Goal: Ask a question

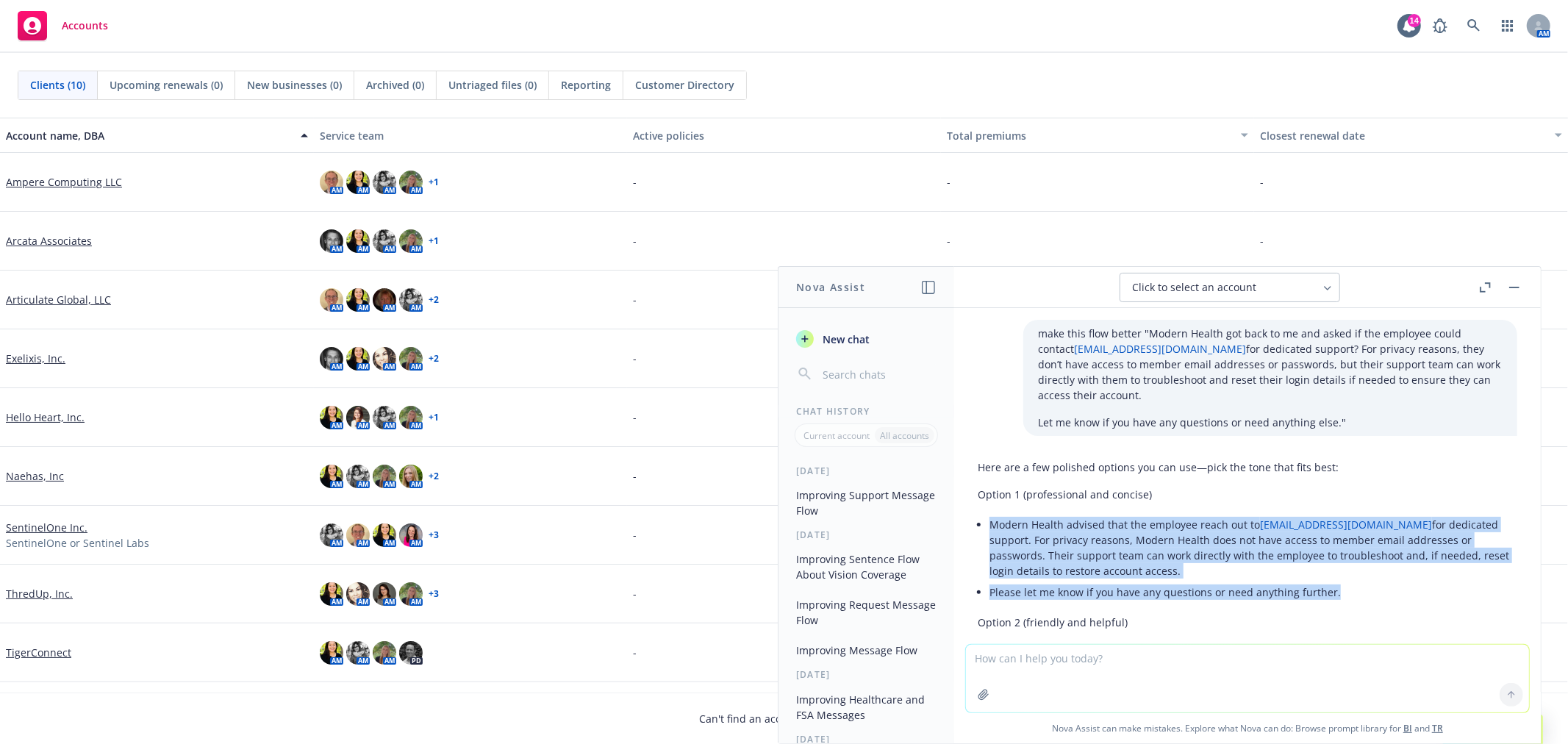
scroll to position [88, 0]
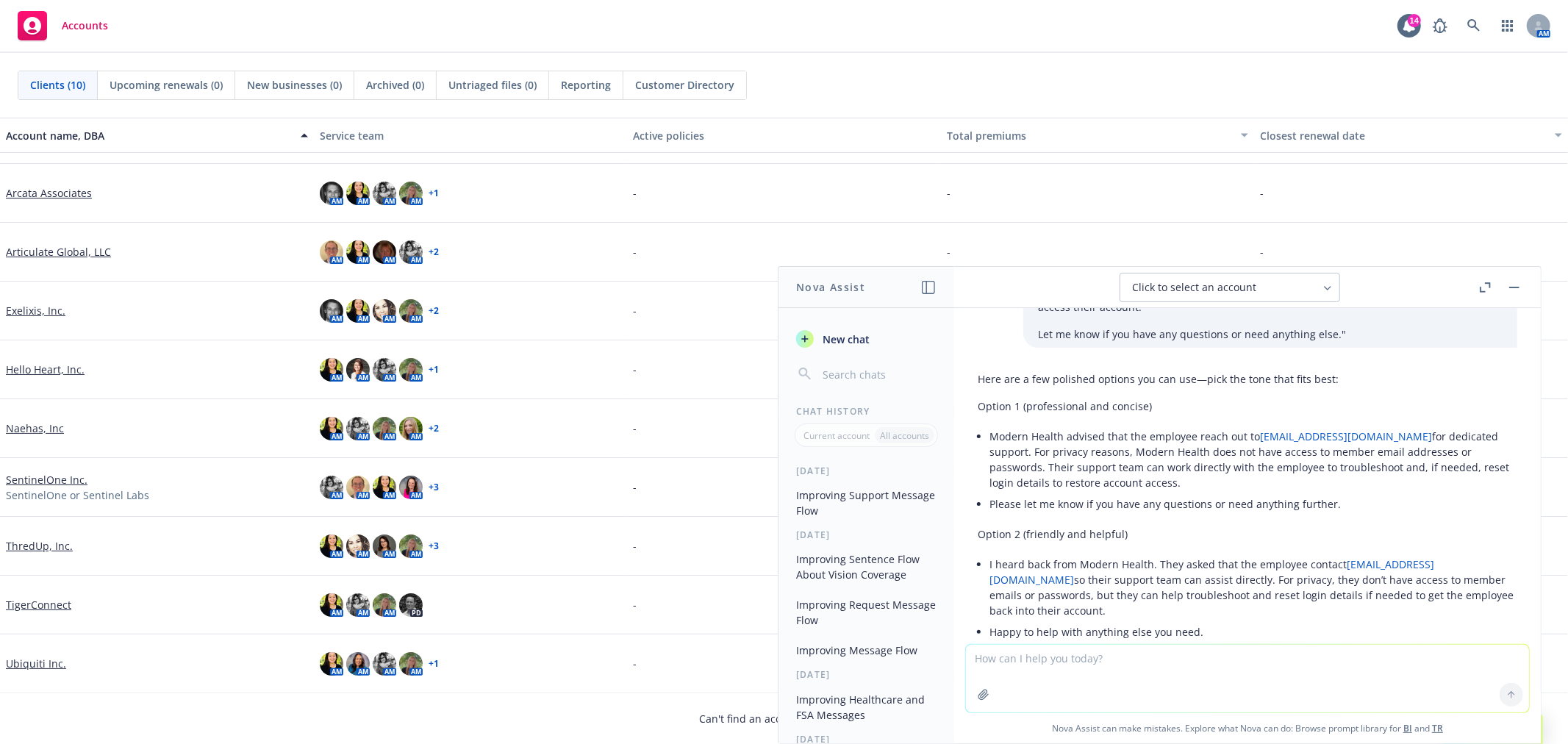
click at [1236, 692] on textarea at bounding box center [1247, 679] width 564 height 67
paste textarea "As per our conversation,"
type textarea "is "As per our conversation" grammatically correct"
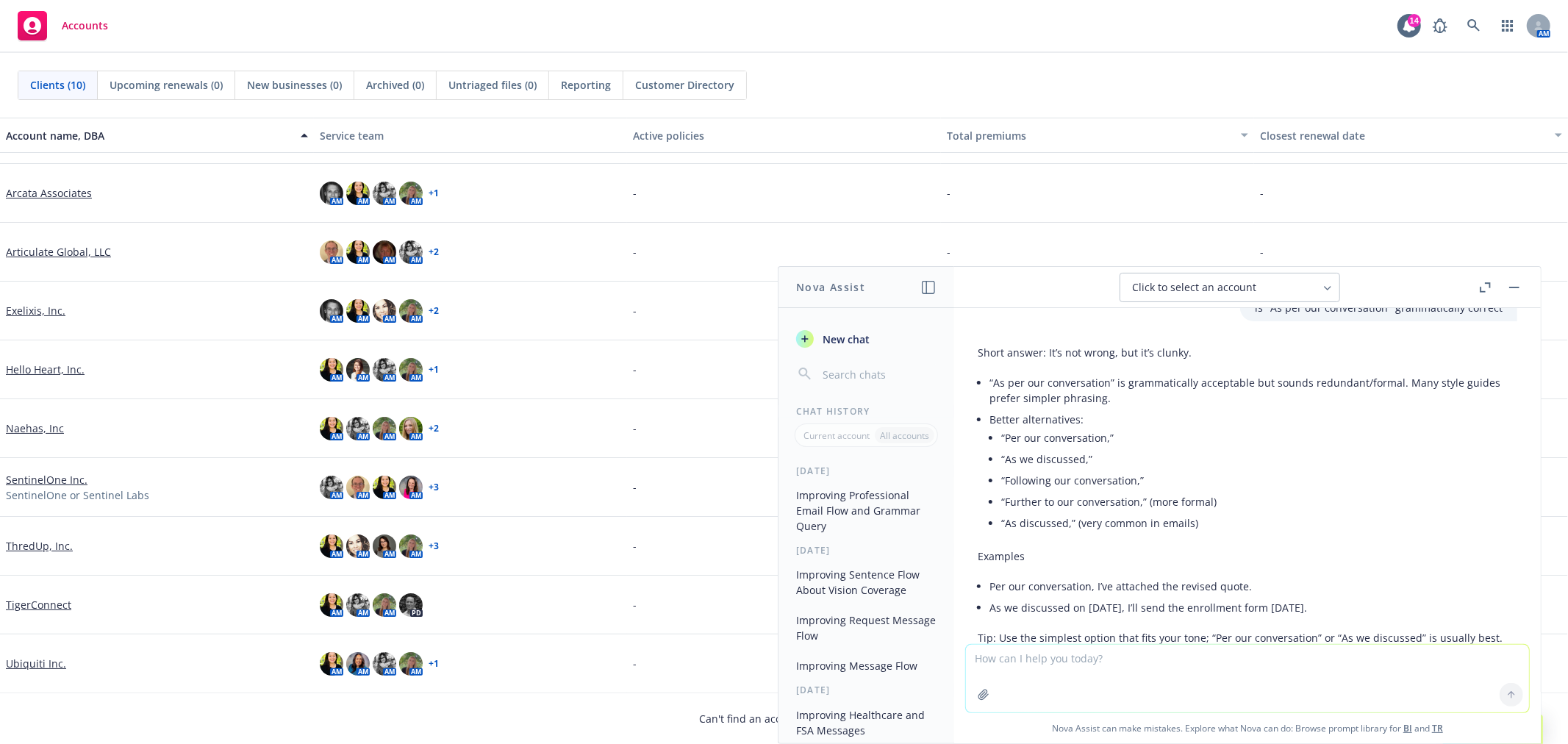
scroll to position [571, 0]
